Goal: Find specific page/section: Find specific page/section

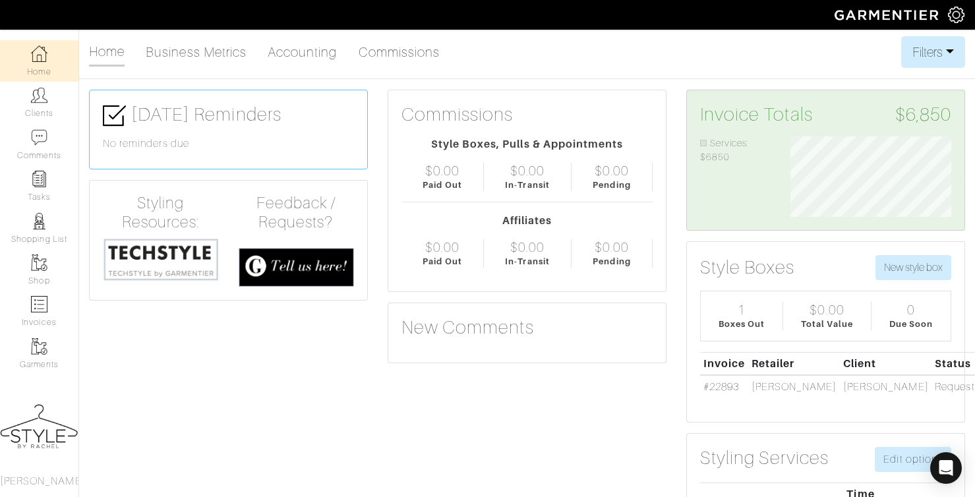
scroll to position [80, 181]
click at [33, 66] on link "Home" at bounding box center [39, 61] width 78 height 42
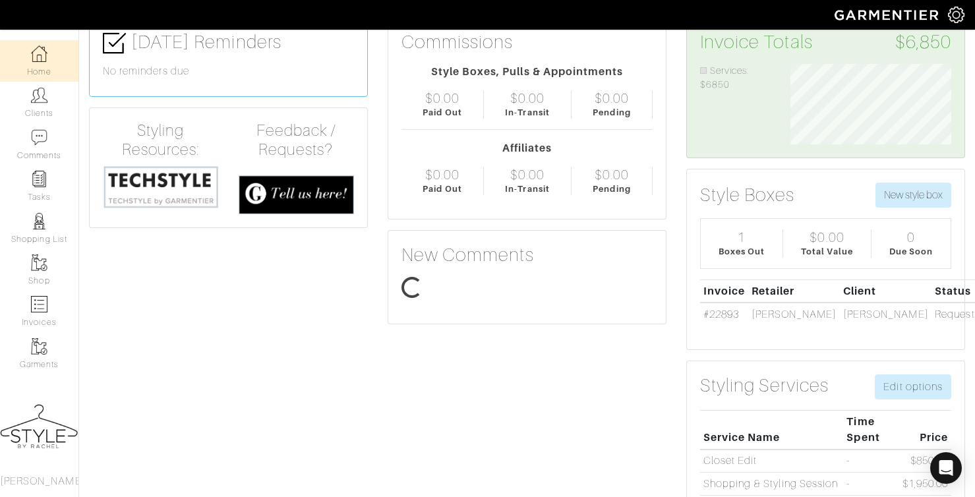
scroll to position [0, 0]
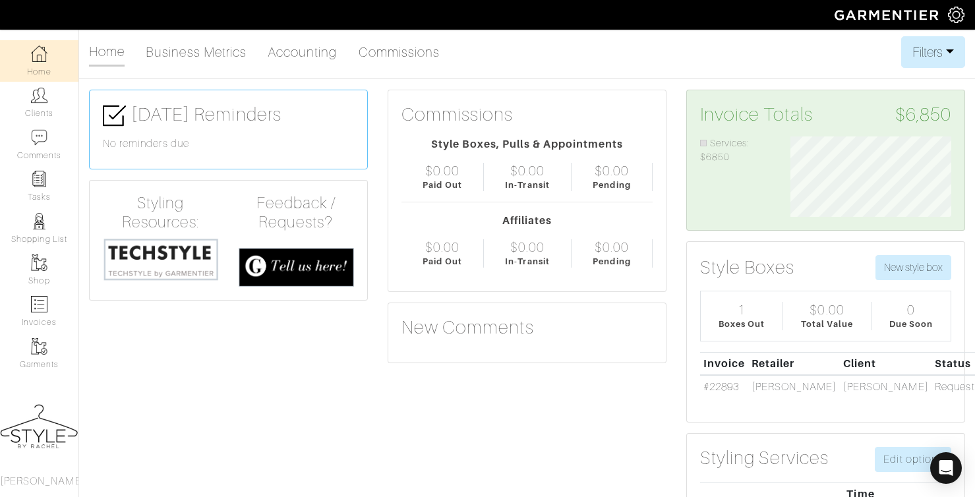
click at [28, 70] on link "Home" at bounding box center [39, 61] width 78 height 42
click at [44, 105] on link "Clients" at bounding box center [39, 103] width 78 height 42
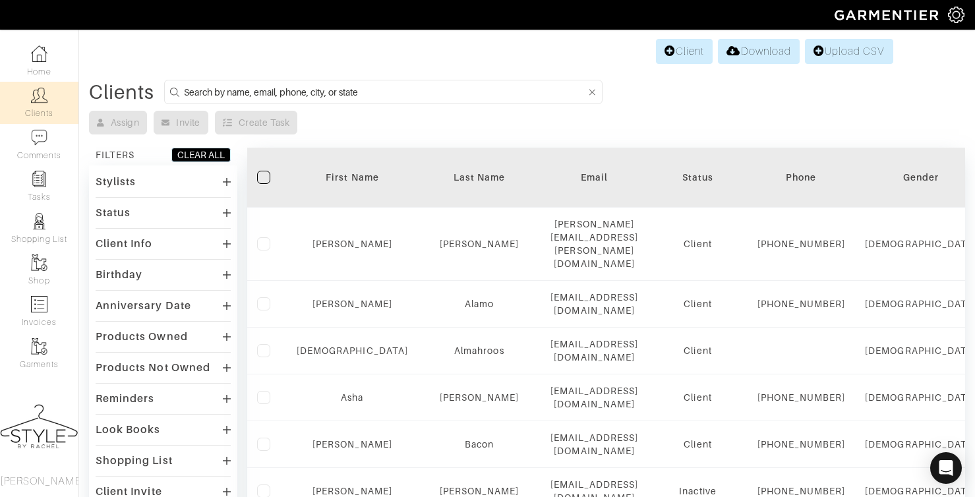
click at [364, 88] on input at bounding box center [385, 92] width 402 height 16
type input "alexandra"
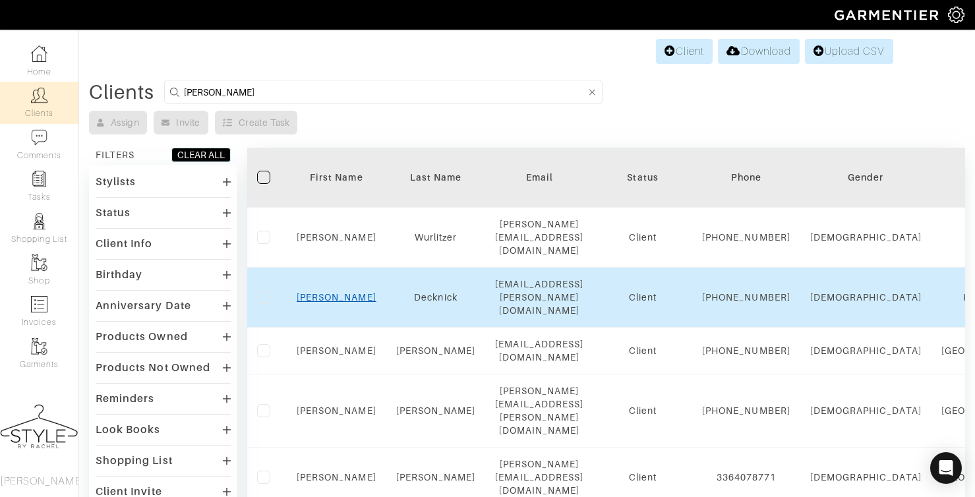
click at [336, 292] on link "Alexandra" at bounding box center [337, 297] width 80 height 11
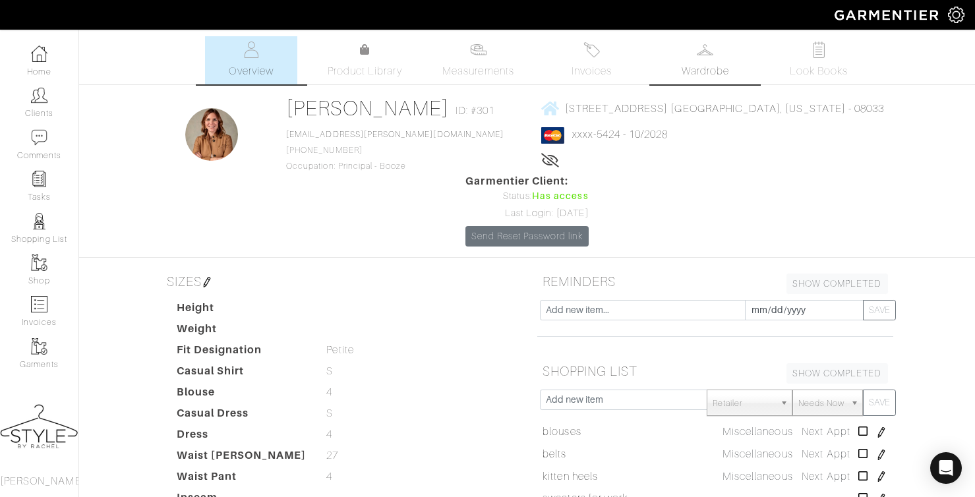
click at [727, 72] on span "Wardrobe" at bounding box center [705, 71] width 47 height 16
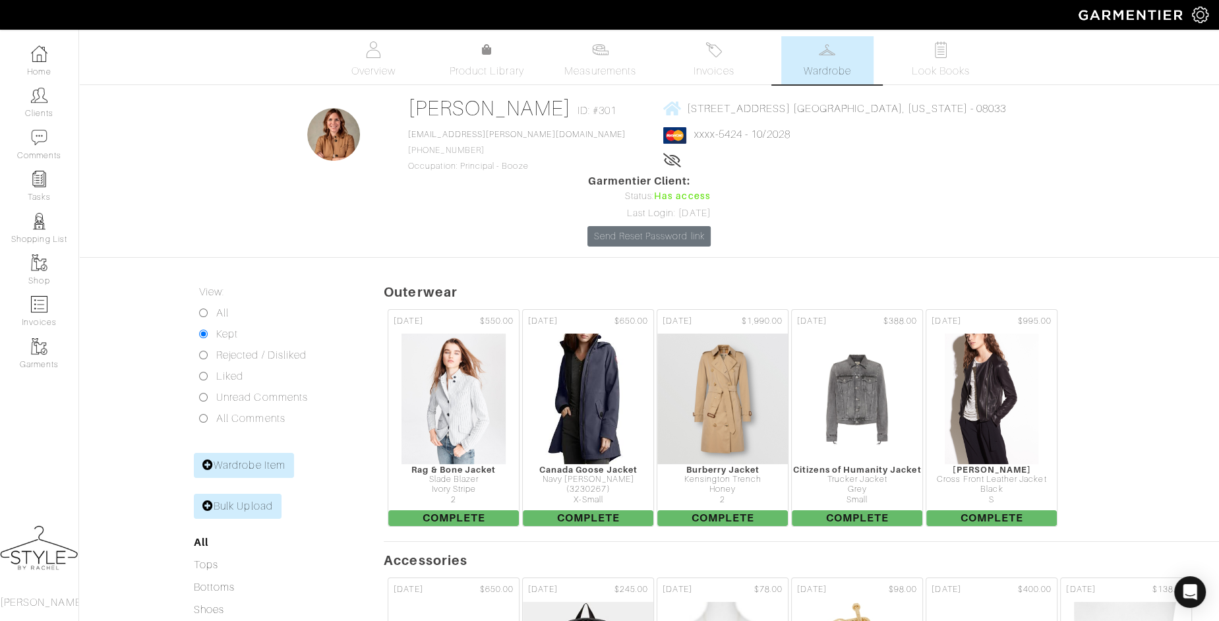
click at [698, 116] on div "[STREET_ADDRESS] [GEOGRAPHIC_DATA], [US_STATE] - 08033 xxxx-5424 - 10/2028 Life…" at bounding box center [835, 135] width 344 height 78
click at [695, 112] on span "[STREET_ADDRESS] [GEOGRAPHIC_DATA], [US_STATE] - 08033" at bounding box center [847, 108] width 320 height 12
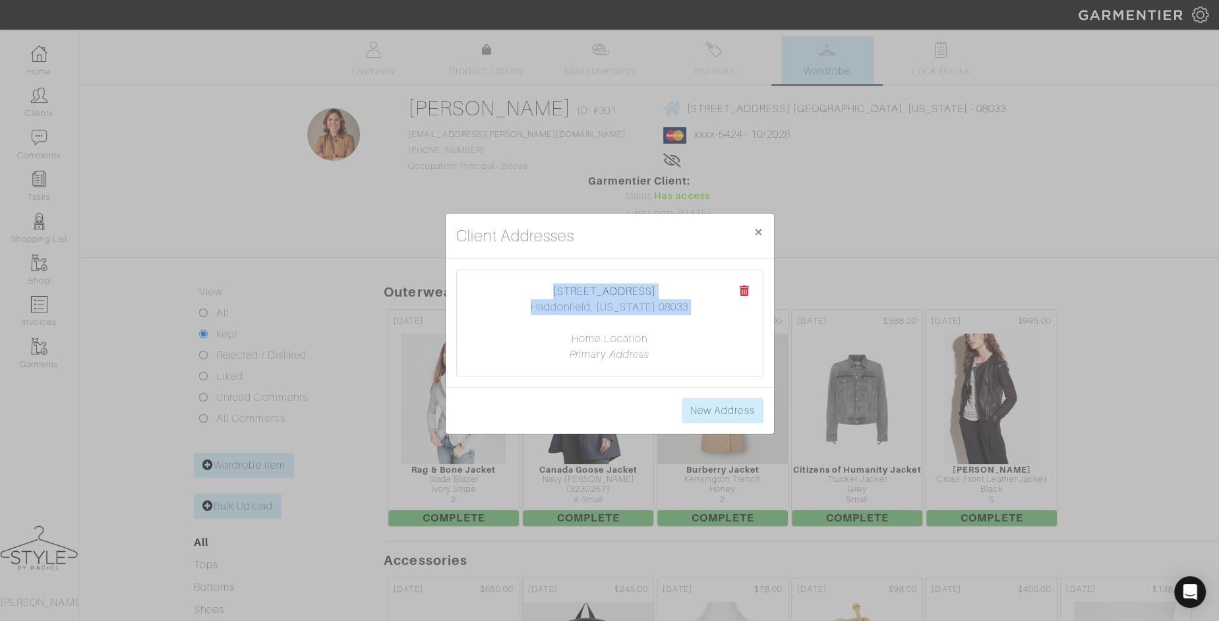
drag, startPoint x: 557, startPoint y: 288, endPoint x: 692, endPoint y: 319, distance: 138.0
click at [692, 319] on center "[STREET_ADDRESS] [GEOGRAPHIC_DATA], [US_STATE][GEOGRAPHIC_DATA] Home Location P…" at bounding box center [610, 323] width 280 height 79
copy center "[STREET_ADDRESS][US_STATE]"
click at [757, 237] on span "×" at bounding box center [759, 232] width 10 height 18
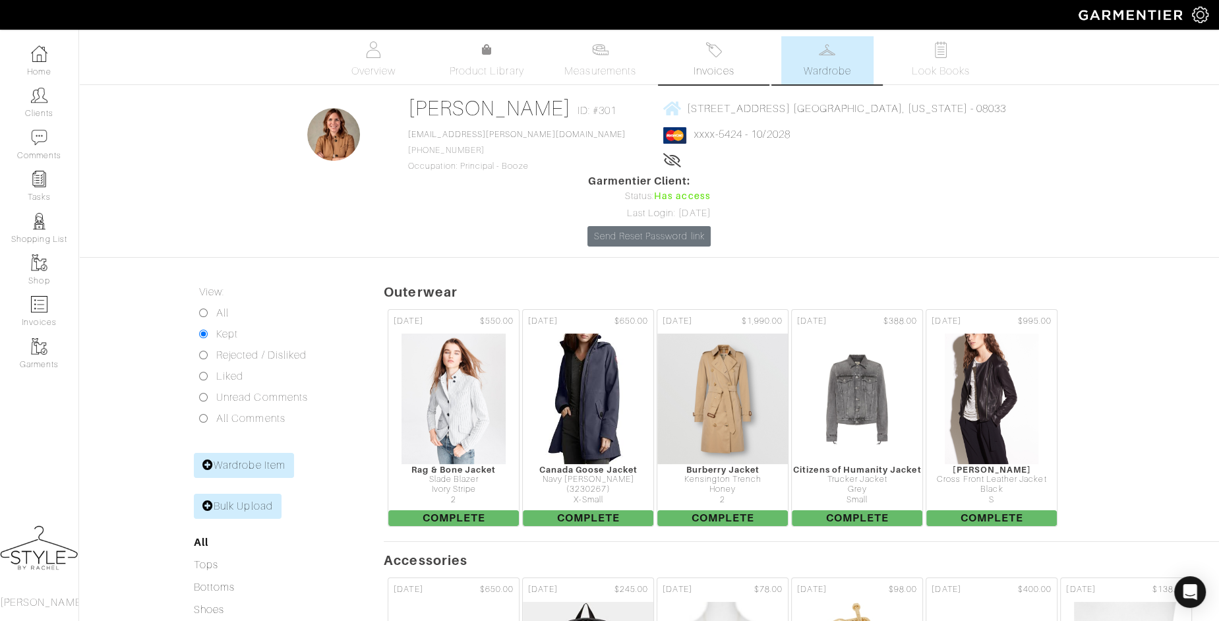
click at [708, 44] on img at bounding box center [714, 50] width 16 height 16
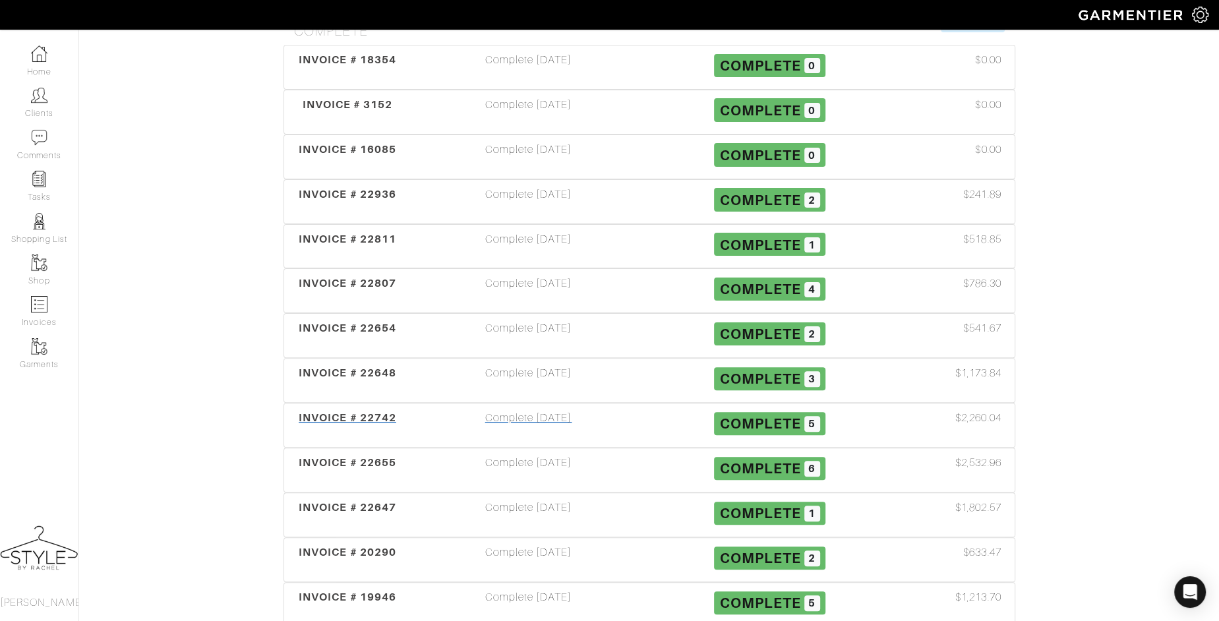
scroll to position [265, 0]
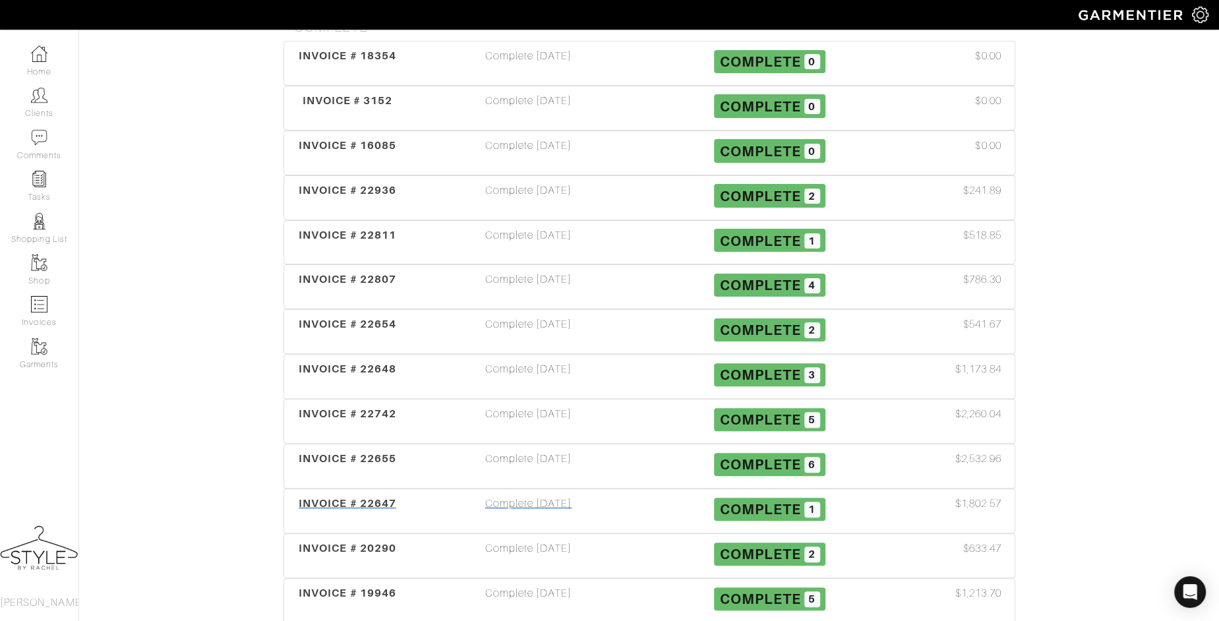
click at [348, 496] on div "INVOICE # 22647" at bounding box center [348, 511] width 121 height 30
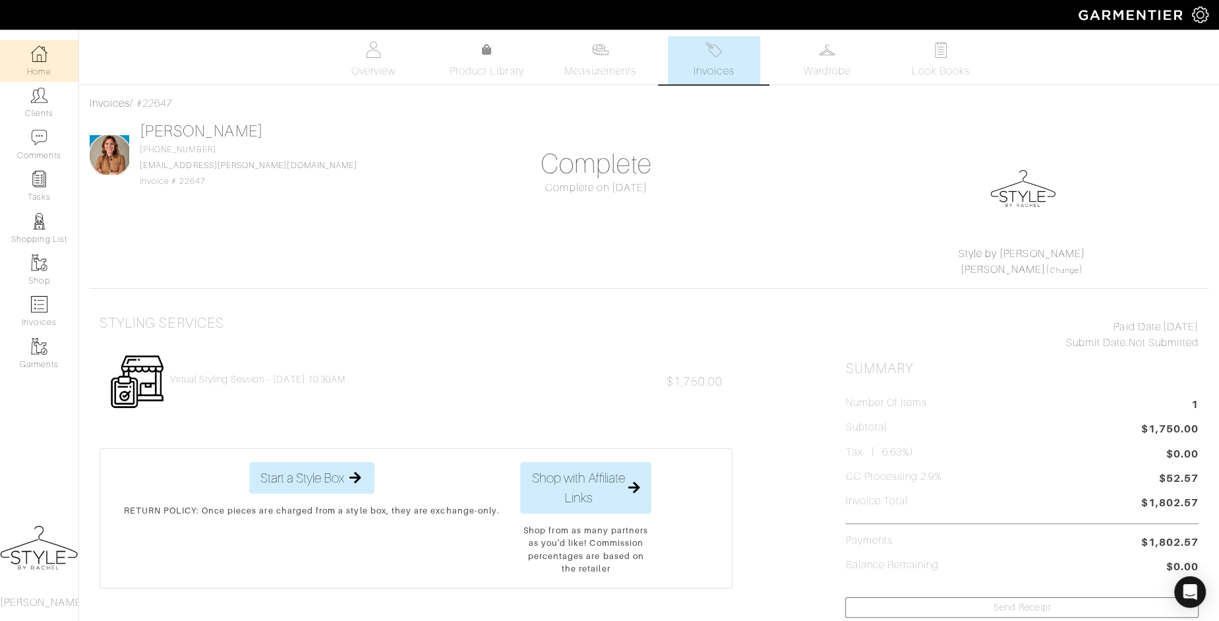
click at [53, 59] on link "Home" at bounding box center [39, 61] width 78 height 42
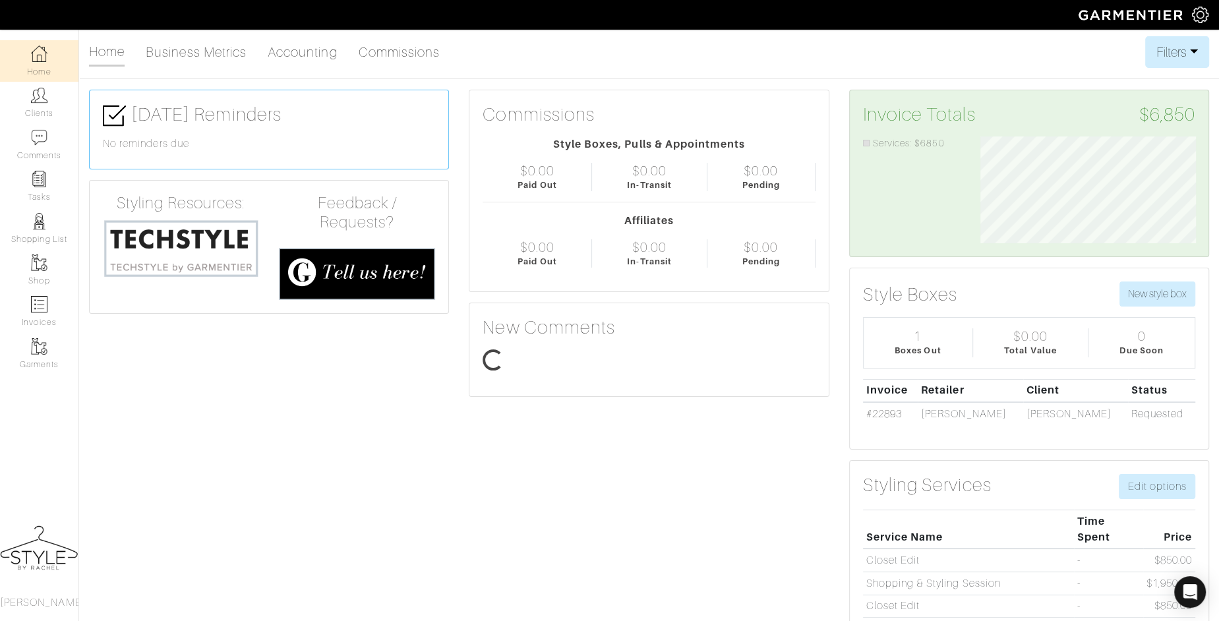
scroll to position [107, 235]
